Goal: Information Seeking & Learning: Learn about a topic

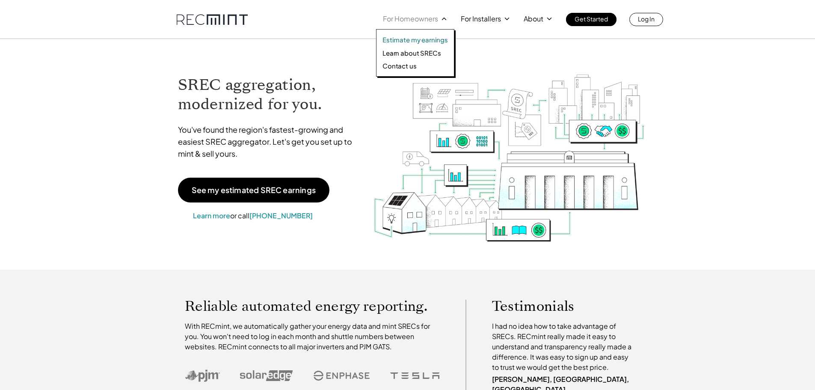
click at [424, 41] on p "Estimate my earnings" at bounding box center [414, 40] width 65 height 9
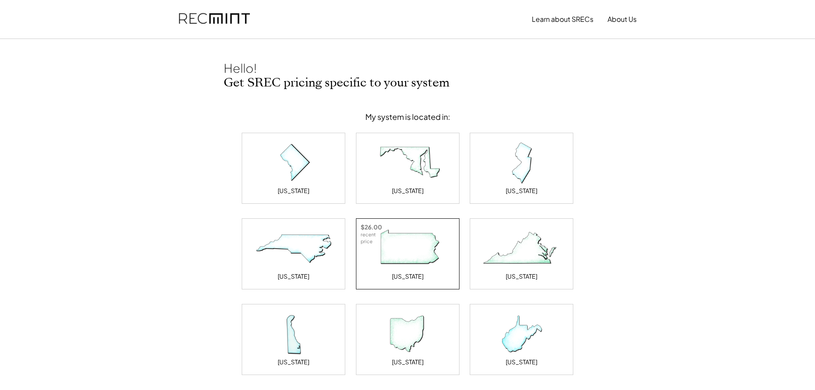
click at [404, 253] on img at bounding box center [408, 248] width 86 height 43
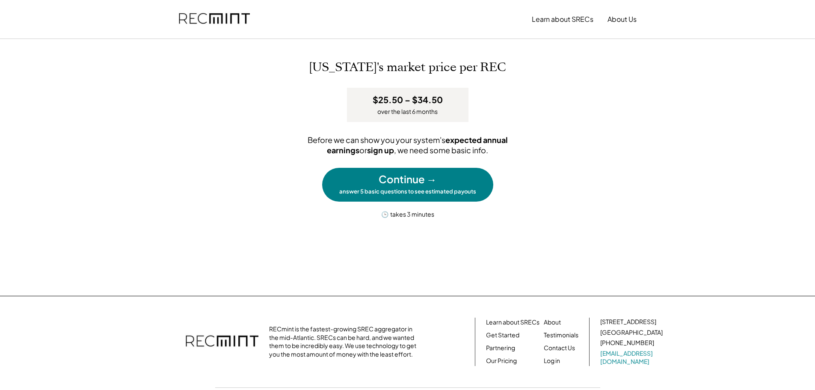
click at [410, 181] on div "Continue →" at bounding box center [408, 179] width 58 height 15
